Goal: Task Accomplishment & Management: Complete application form

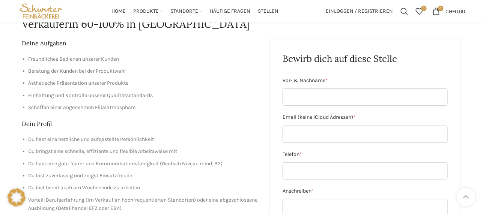
scroll to position [84, 0]
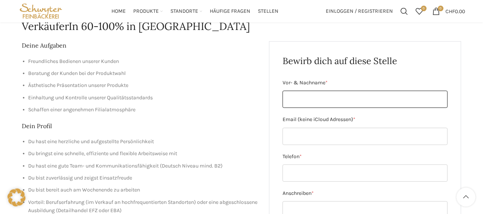
click at [315, 99] on input "Vor- & Nachname *" at bounding box center [365, 99] width 165 height 17
type input "[PERSON_NAME]"
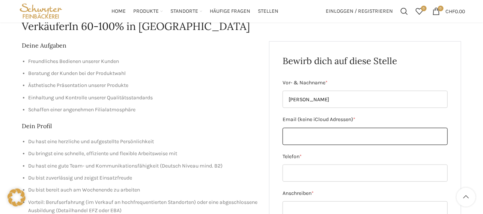
type input "[EMAIL_ADDRESS][DOMAIN_NAME]"
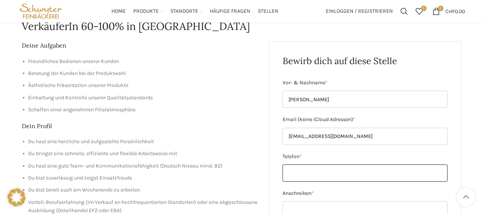
type input "0767592764"
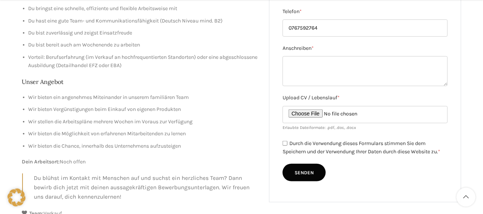
scroll to position [231, 0]
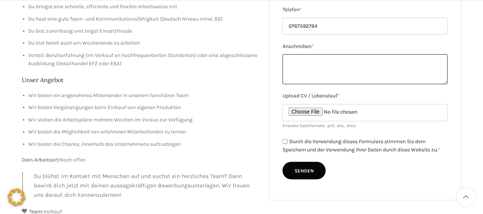
click at [302, 61] on textarea "Anschreiben *" at bounding box center [365, 69] width 165 height 30
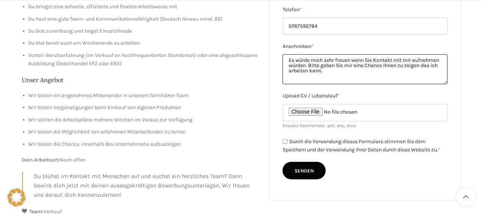
type textarea "Es würde mich sehr freuen wenn Sie Kontakt mit mir aufnehmen würden. Bitte gebe…"
click at [286, 143] on input "Durch die Verwendung dieses Formulars stimmen Sie dem Speichern und der Verwend…" at bounding box center [285, 141] width 5 height 5
checkbox input "true"
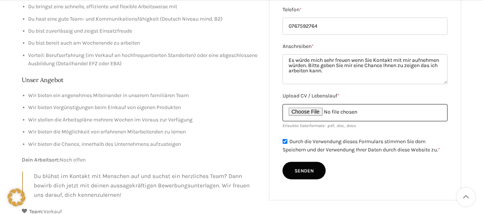
click at [310, 113] on input "Upload CV / Lebenslauf *" at bounding box center [365, 112] width 165 height 17
click at [310, 111] on input "Upload CV / Lebenslauf *" at bounding box center [365, 112] width 165 height 17
click at [313, 110] on input "Upload CV / Lebenslauf *" at bounding box center [365, 112] width 165 height 17
click at [314, 113] on input "Upload CV / Lebenslauf *" at bounding box center [365, 112] width 165 height 17
type input "C:\fakepath\Lehrbrief Merkur.pdf"
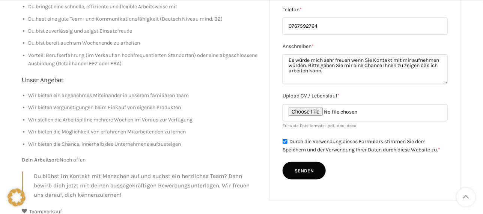
click at [308, 171] on input "Senden" at bounding box center [304, 171] width 43 height 18
type input "Senden"
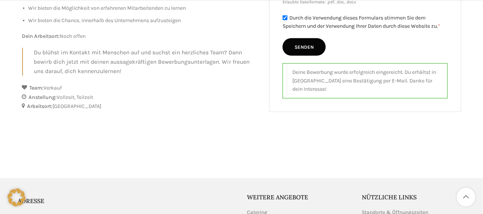
scroll to position [358, 0]
